Goal: Task Accomplishment & Management: Manage account settings

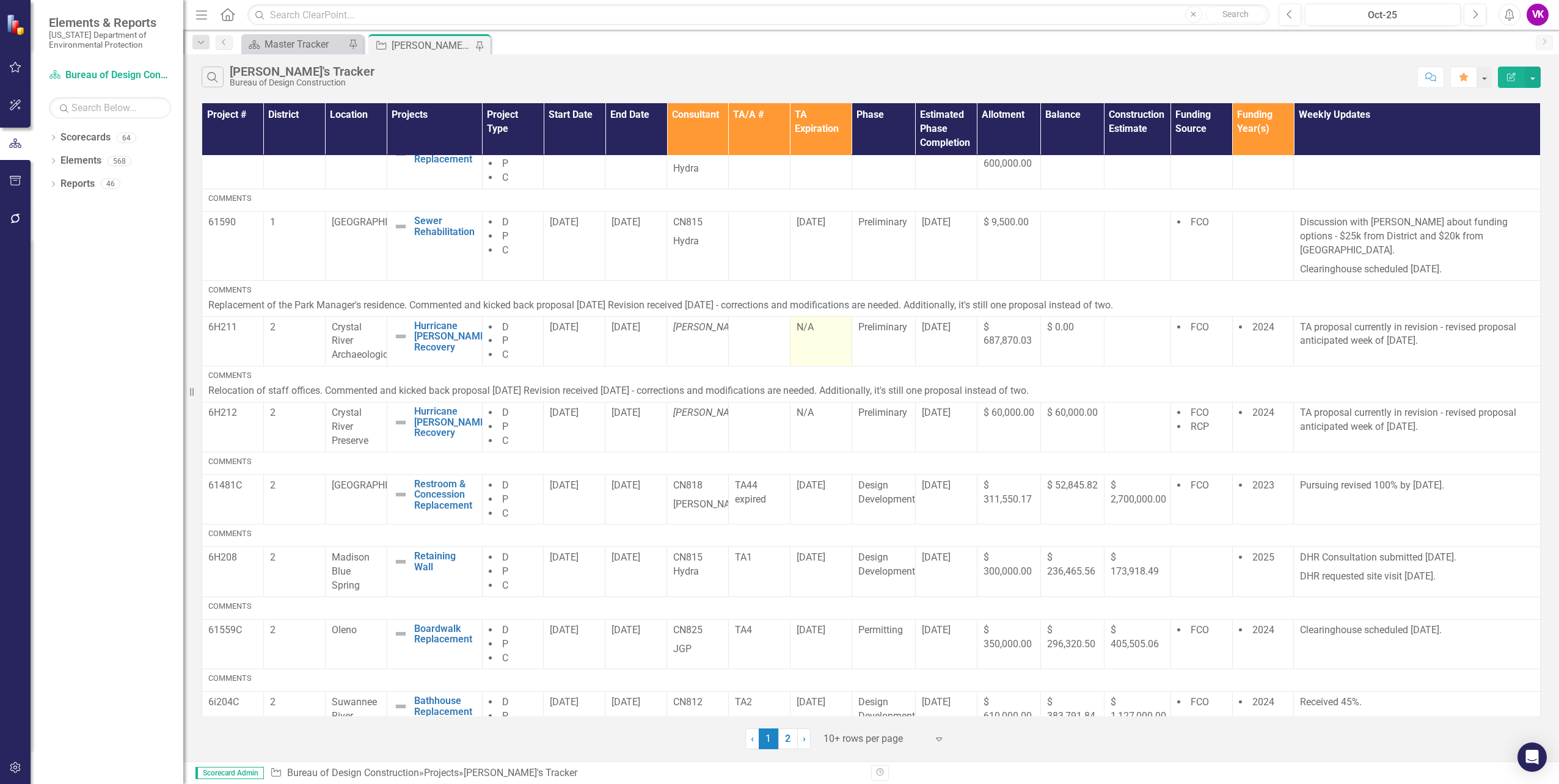
scroll to position [204, 0]
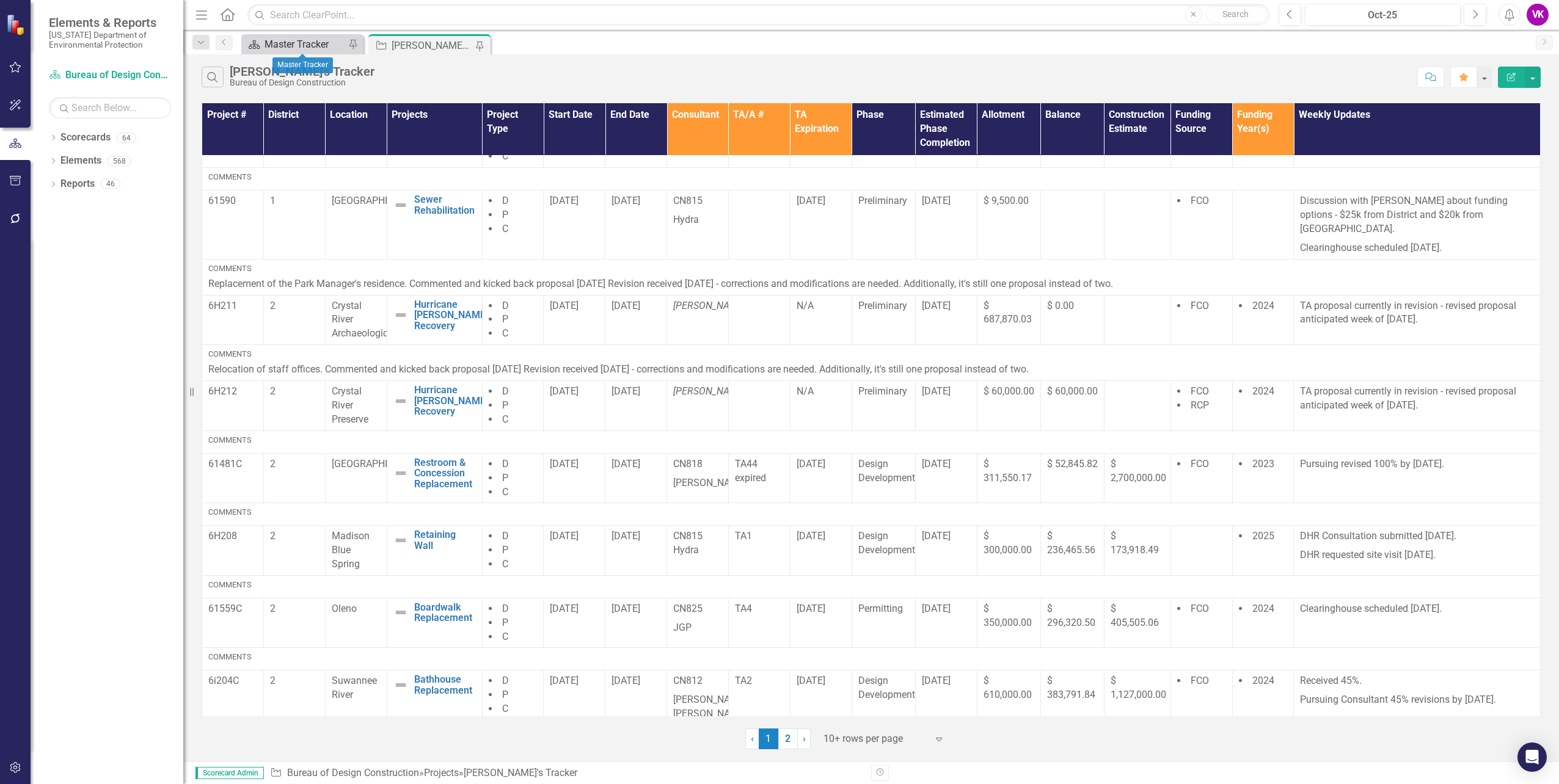
click at [328, 42] on div "Master Tracker" at bounding box center [305, 43] width 81 height 15
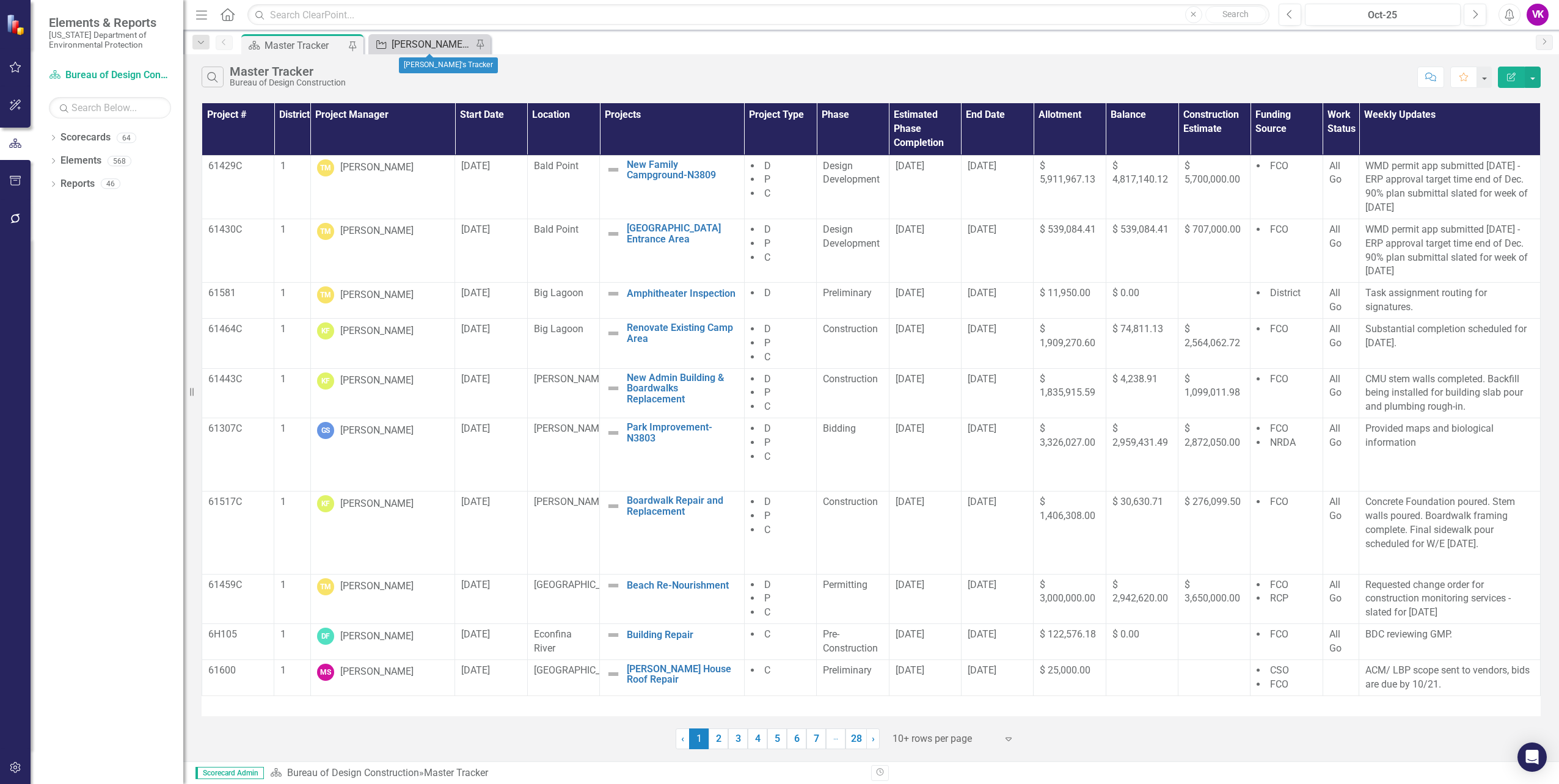
click at [428, 44] on div "[PERSON_NAME]'s Tracker" at bounding box center [432, 43] width 81 height 15
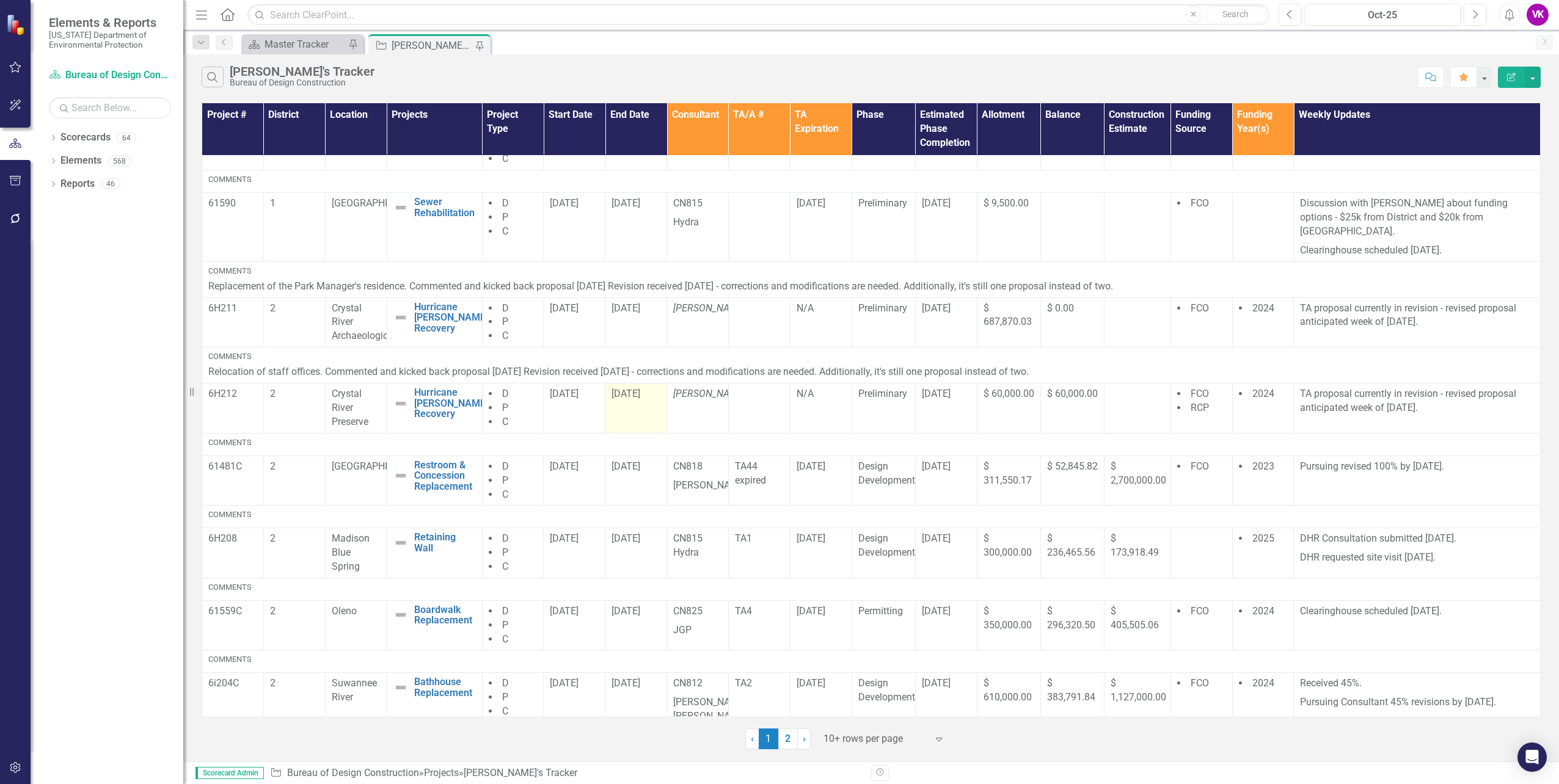
scroll to position [204, 0]
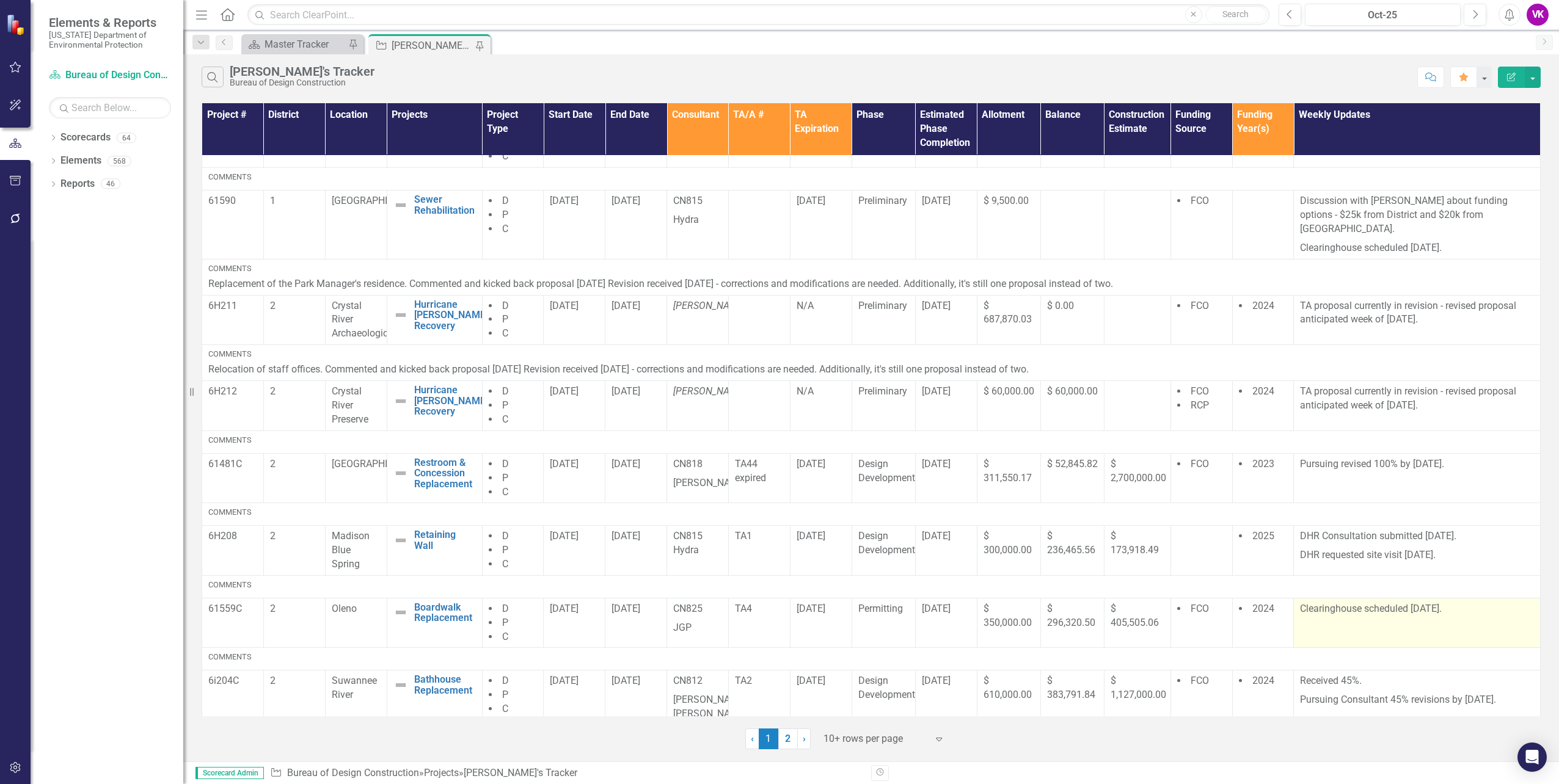
click at [1300, 602] on p "Clearinghouse scheduled [DATE]." at bounding box center [1417, 609] width 234 height 14
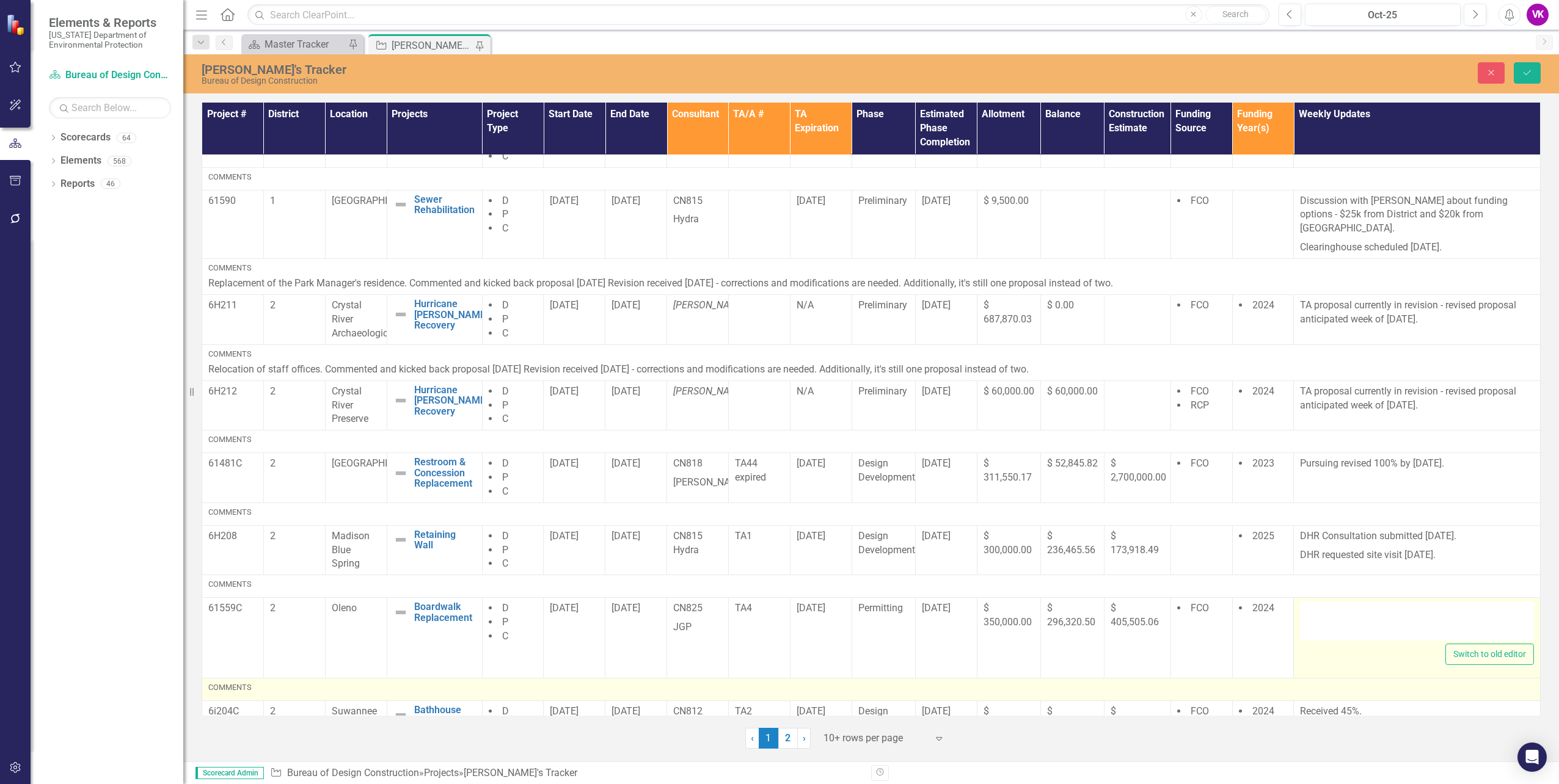
type textarea "<p>Clearinghouse scheduled [DATE].</p>"
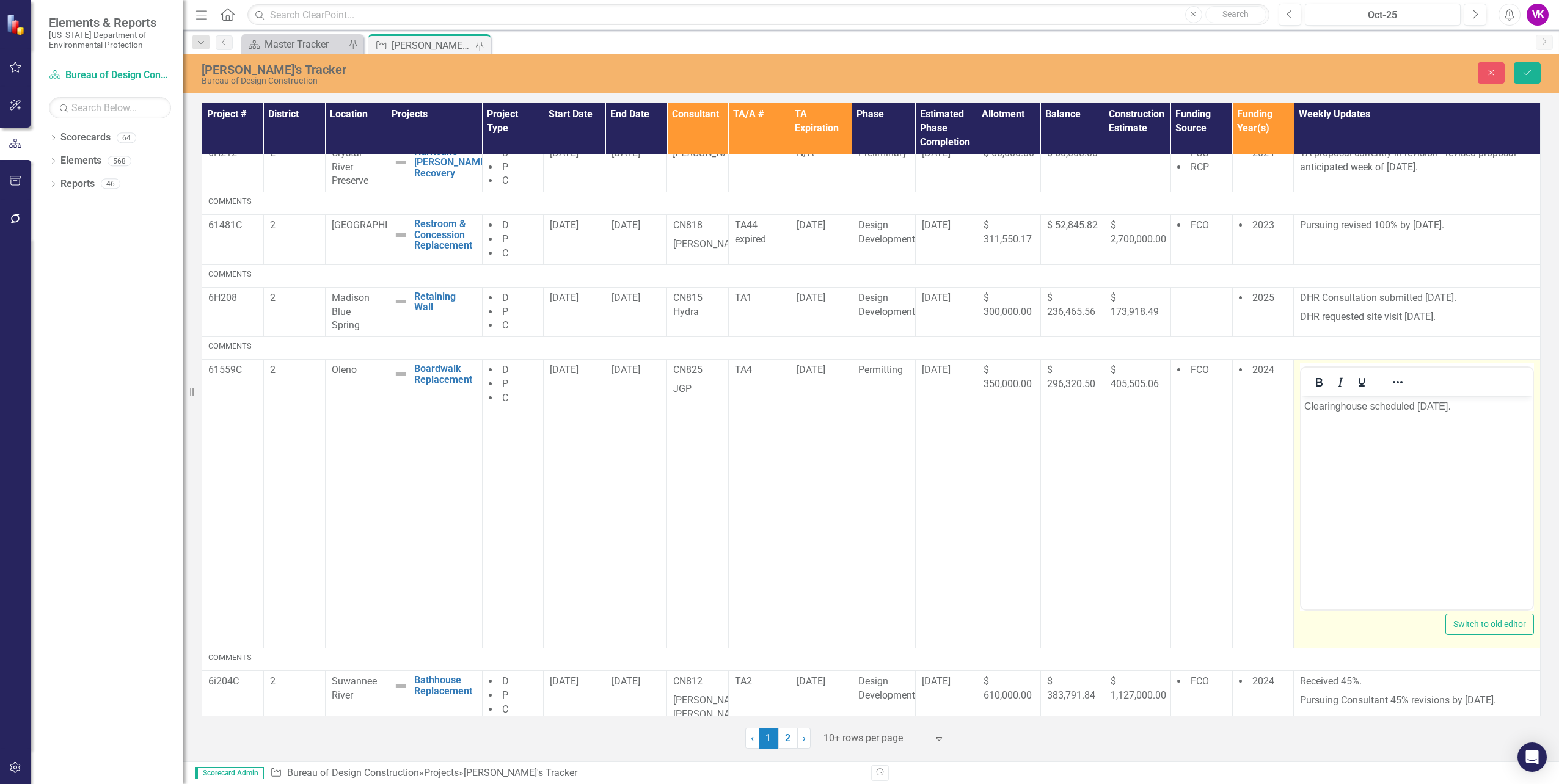
scroll to position [443, 0]
click at [1304, 404] on p "Clearinghouse scheduled [DATE]." at bounding box center [1417, 405] width 225 height 15
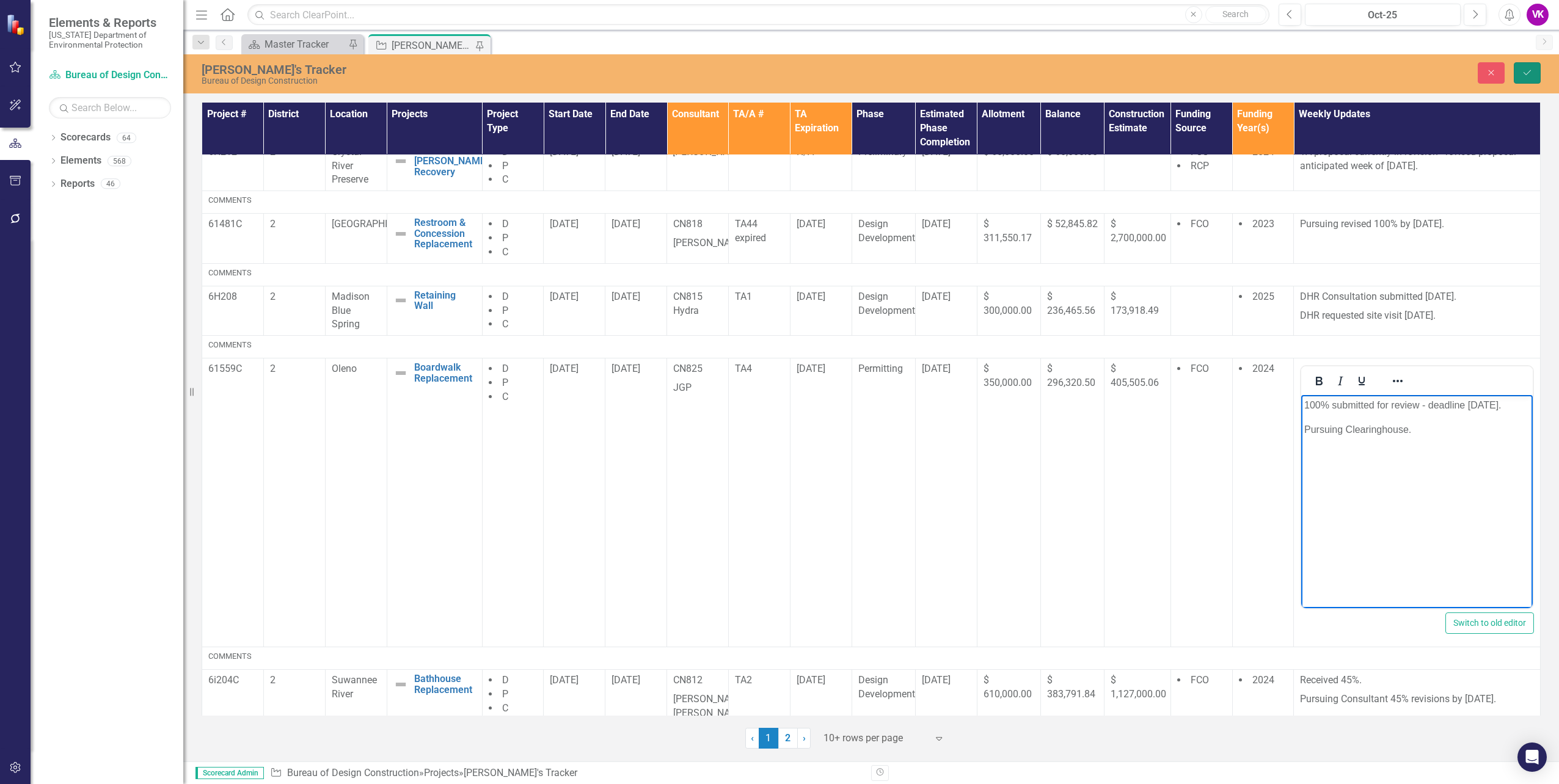
click at [1529, 73] on icon "Save" at bounding box center [1526, 72] width 11 height 9
